Goal: Find specific page/section: Find specific page/section

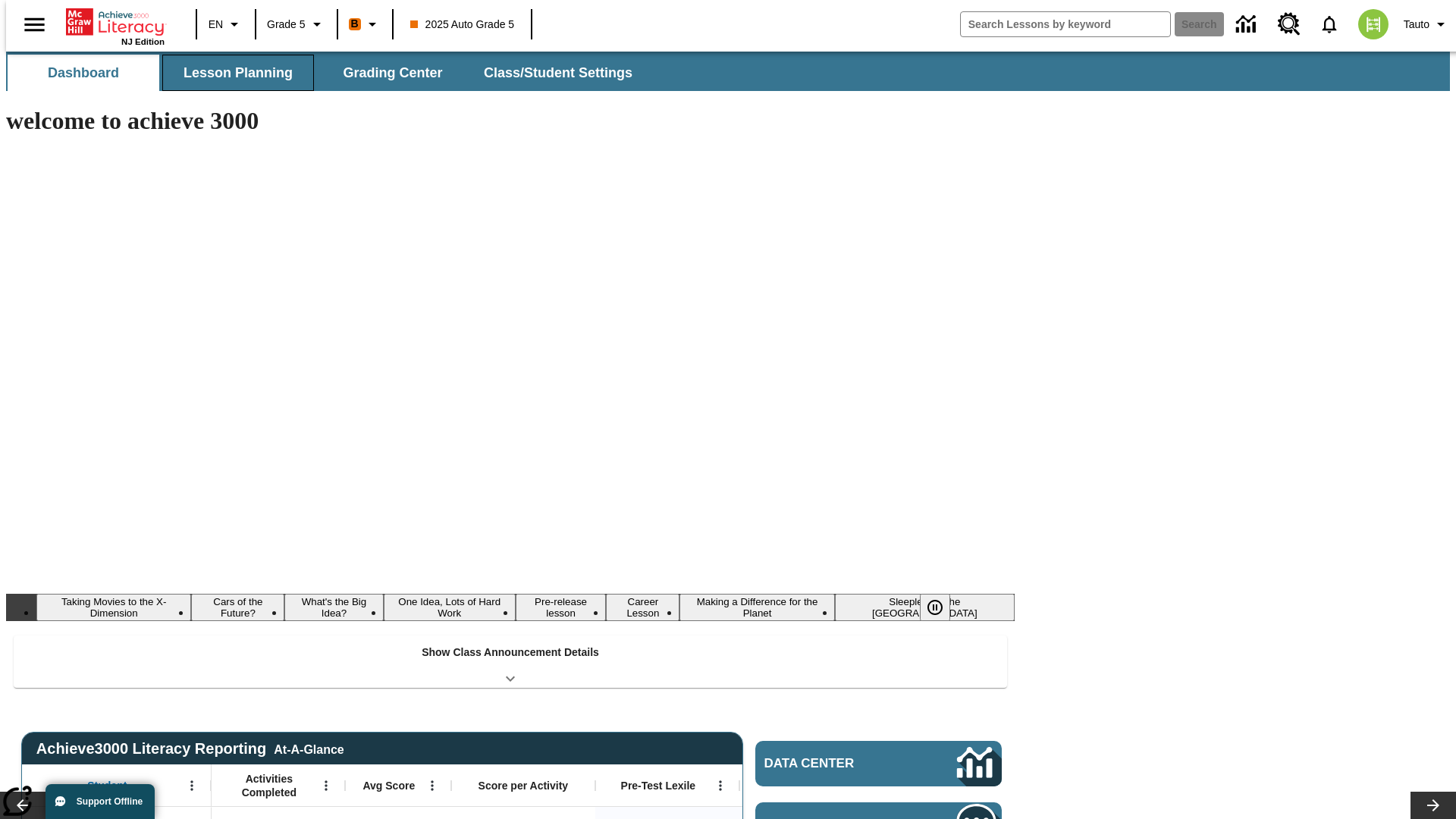
click at [232, 72] on button "Lesson Planning" at bounding box center [238, 73] width 152 height 37
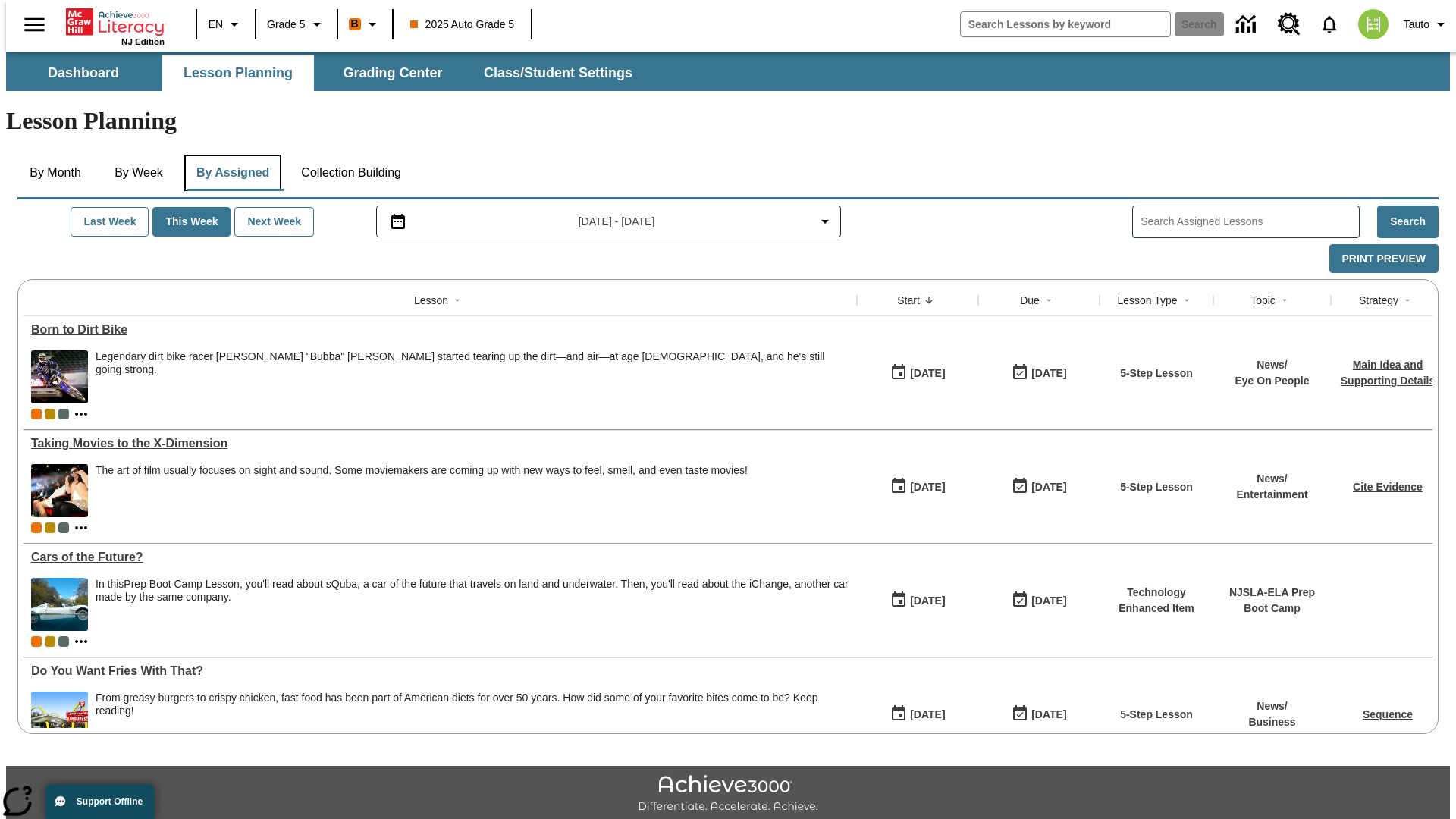
click at [229, 155] on button "By Assigned" at bounding box center [232, 173] width 97 height 37
type input "CVC Short Vowels Lesson 2"
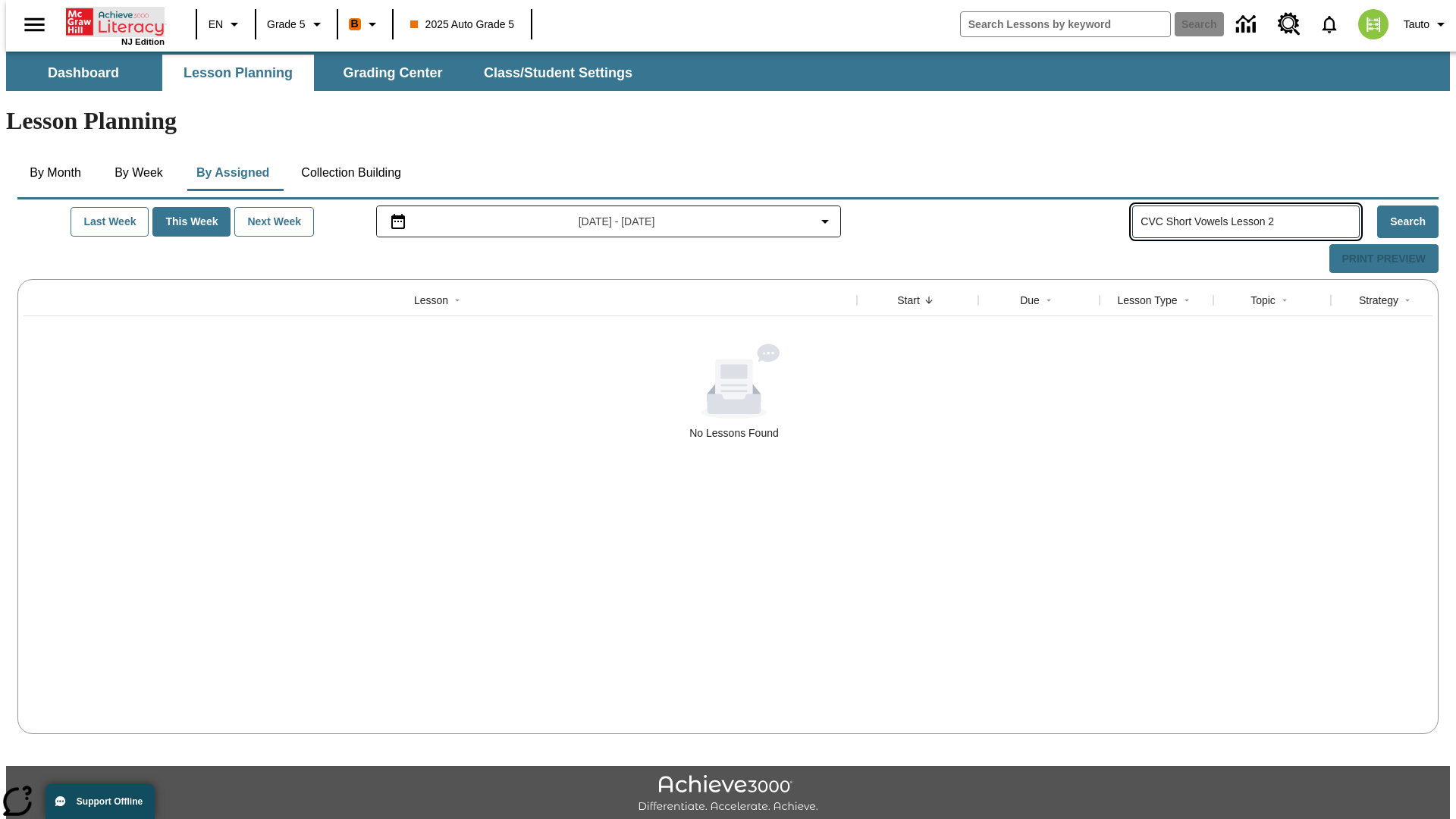
click at [109, 21] on icon "Home" at bounding box center [116, 22] width 101 height 30
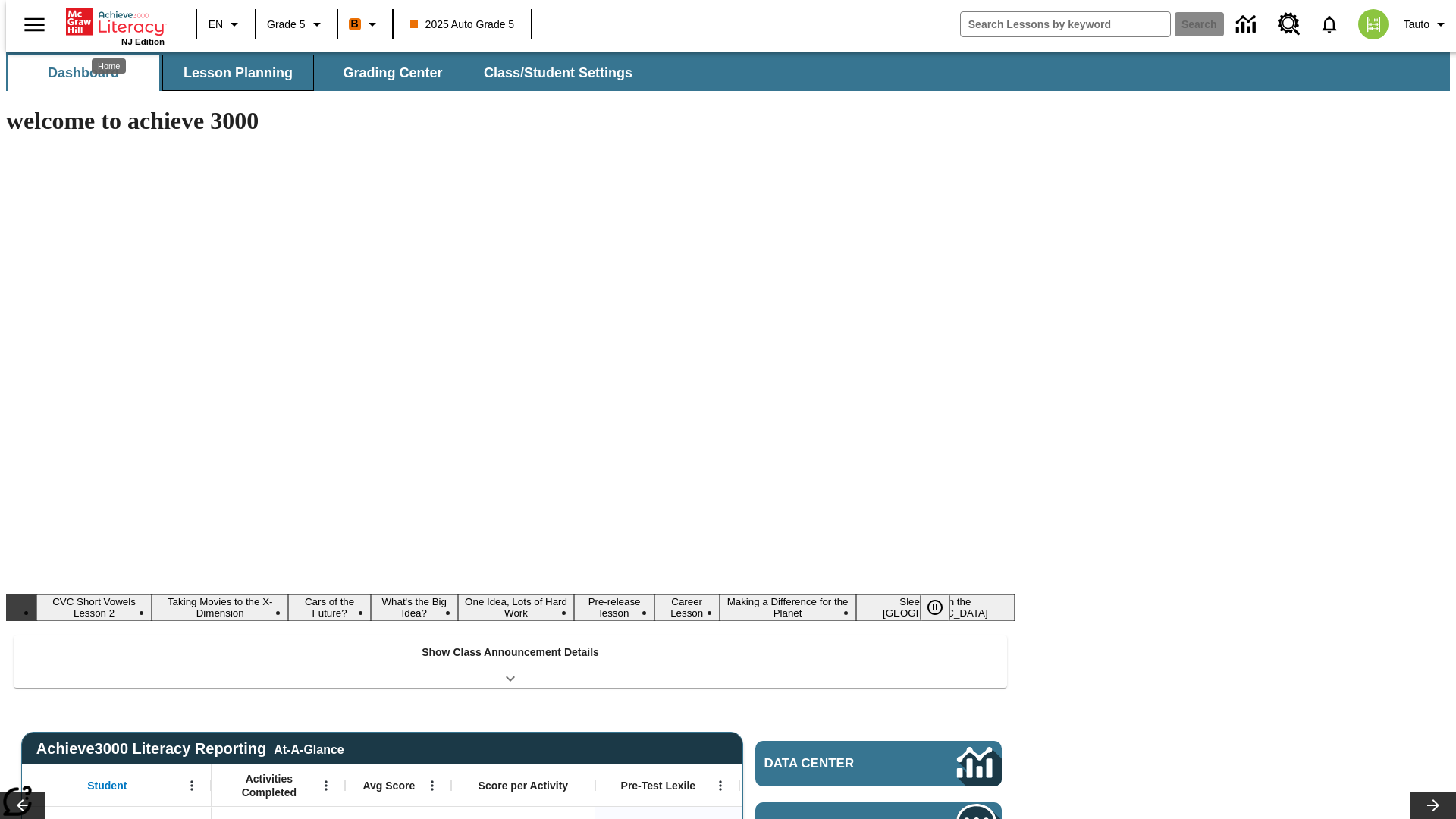
click at [232, 72] on button "Lesson Planning" at bounding box center [238, 73] width 152 height 37
